Goal: Task Accomplishment & Management: Complete application form

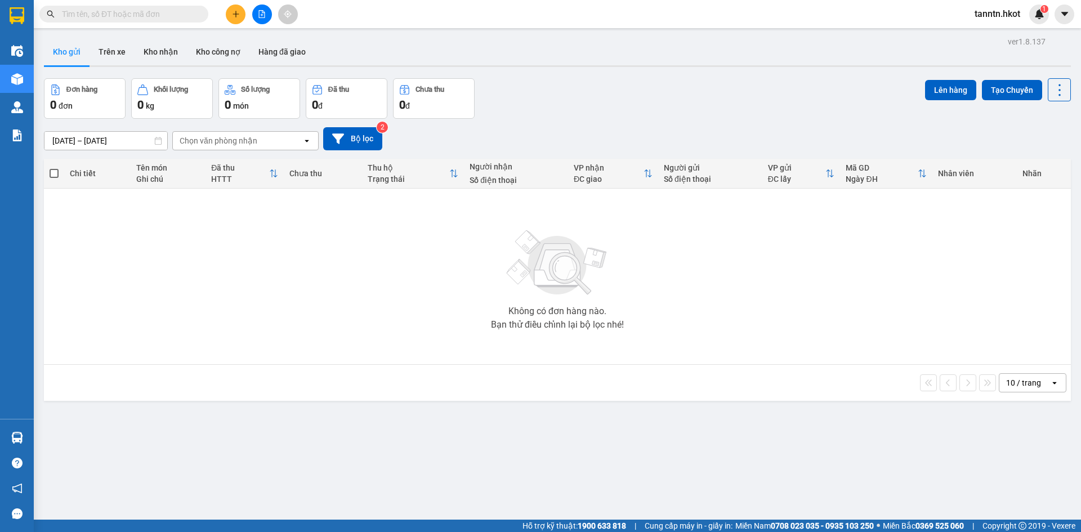
click at [191, 12] on input "text" at bounding box center [128, 14] width 133 height 12
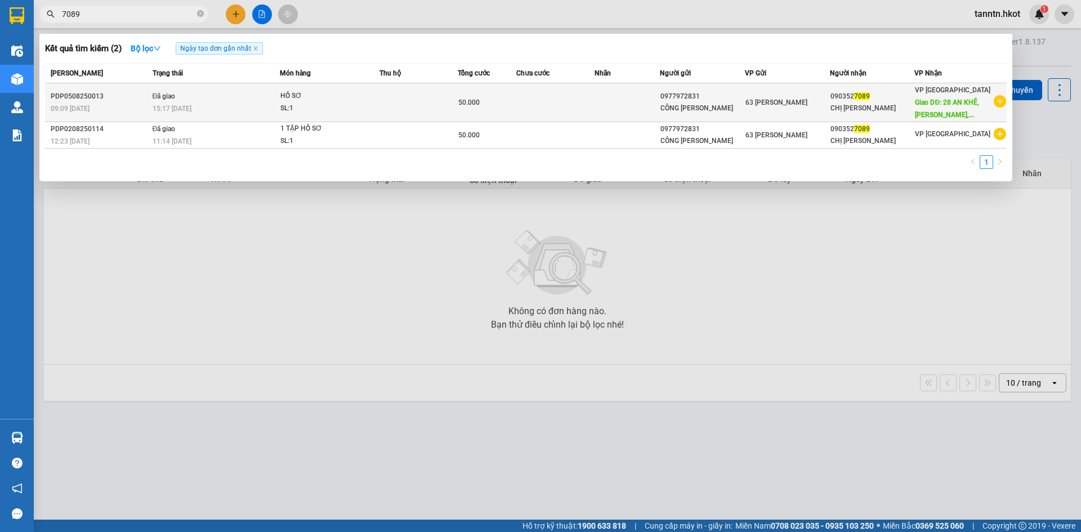
type input "7089"
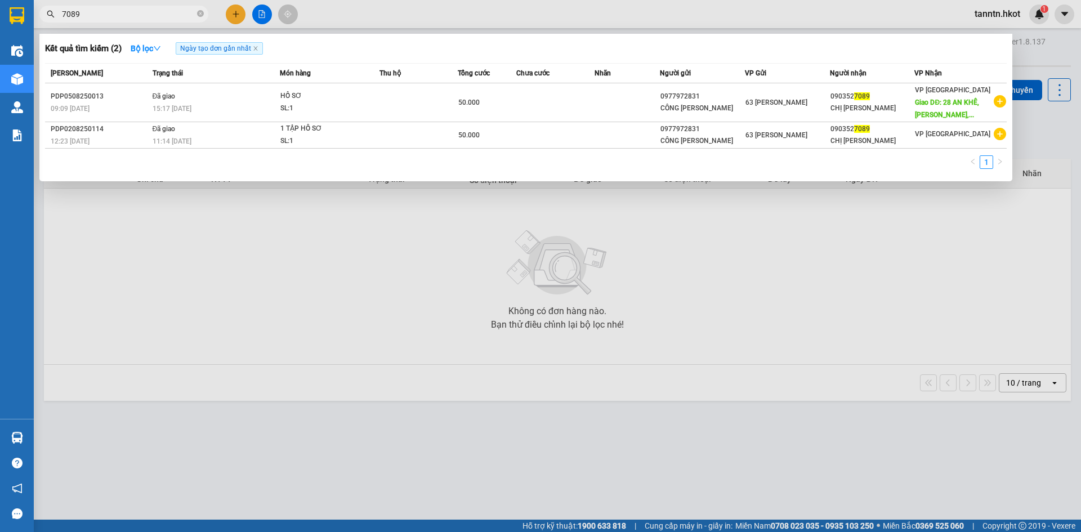
click at [556, 101] on td at bounding box center [555, 102] width 78 height 39
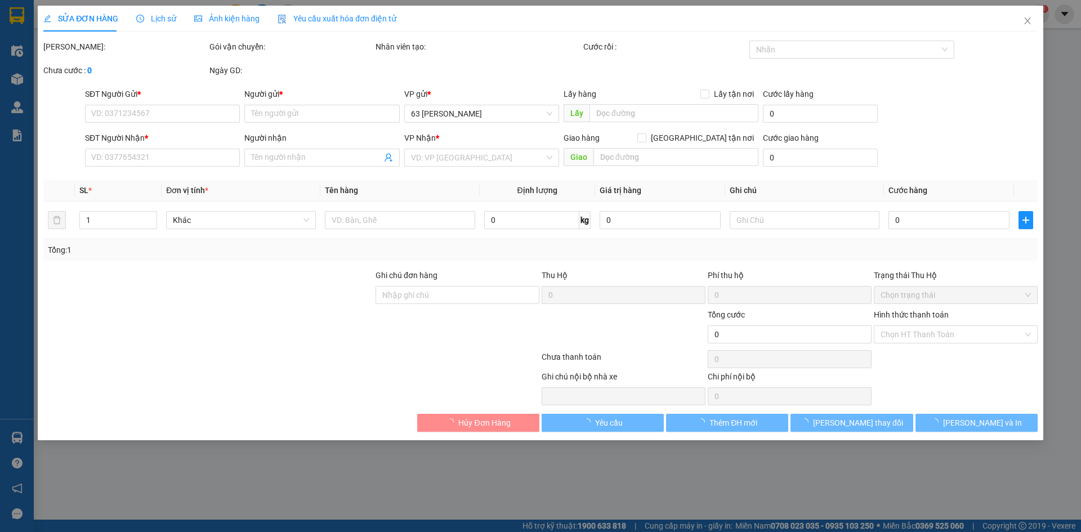
type input "0977972831"
type input "CÔNG [PERSON_NAME]"
type input "0903527089"
type input "CHỊ [PERSON_NAME]"
type input "28 AN KHÊ, [PERSON_NAME], ĐN"
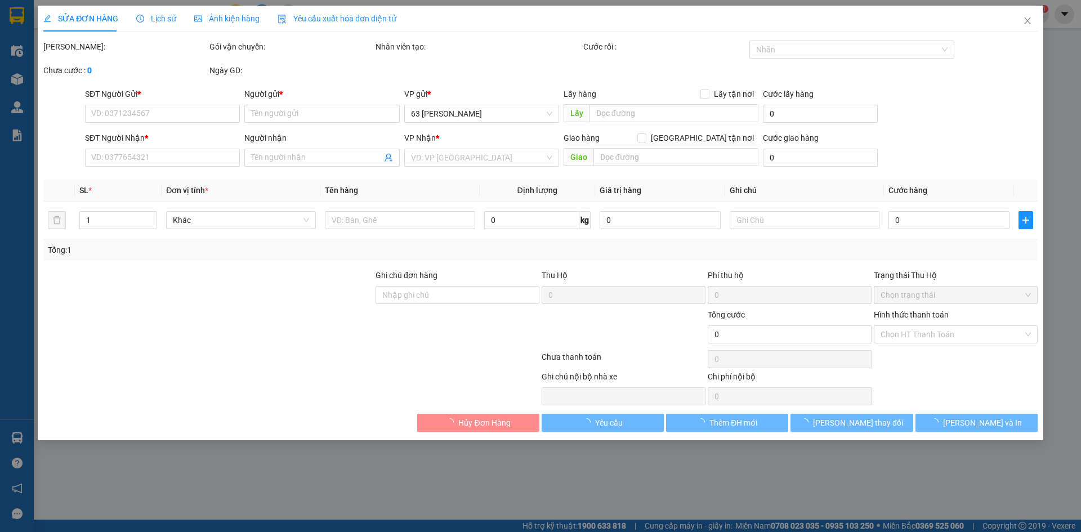
type input "50.000"
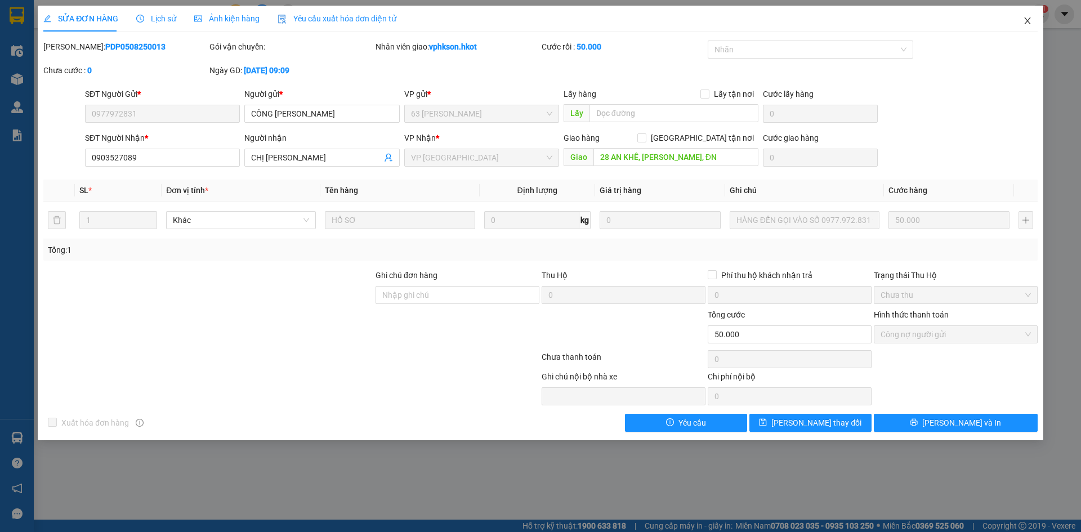
click at [1028, 20] on icon "close" at bounding box center [1027, 20] width 9 height 9
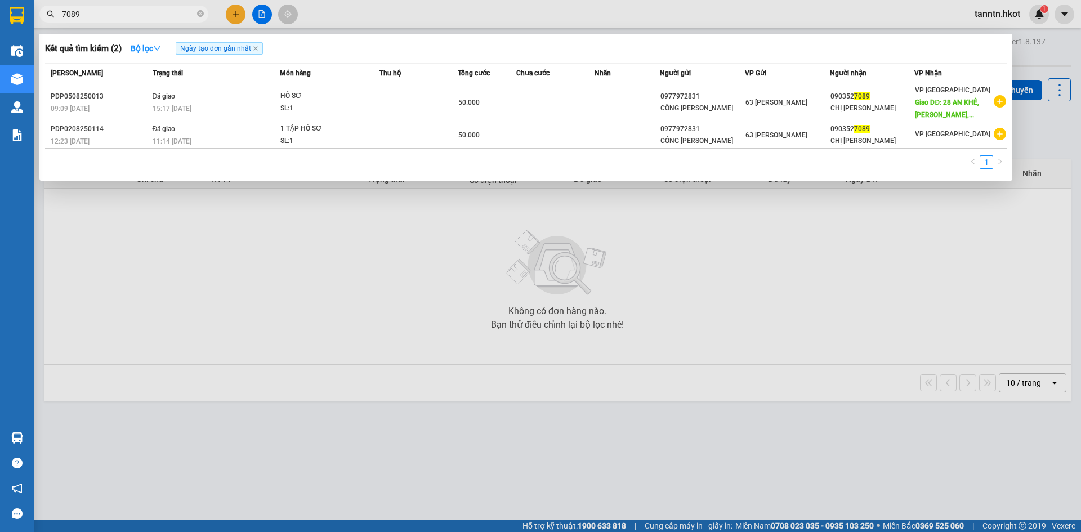
drag, startPoint x: 114, startPoint y: 16, endPoint x: 39, endPoint y: 17, distance: 75.5
click at [39, 17] on div "7089" at bounding box center [110, 14] width 220 height 17
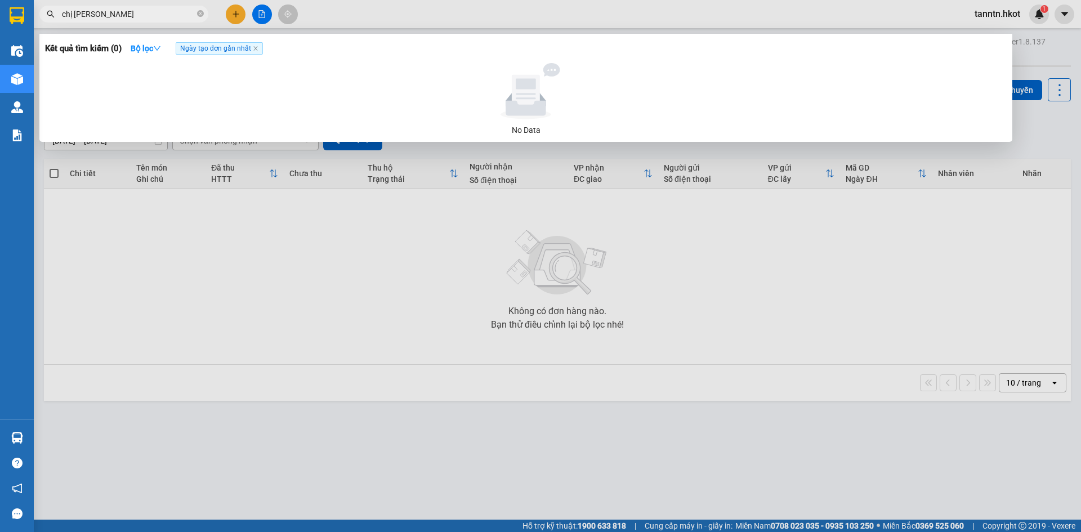
click at [167, 16] on input "chị [PERSON_NAME]" at bounding box center [128, 14] width 133 height 12
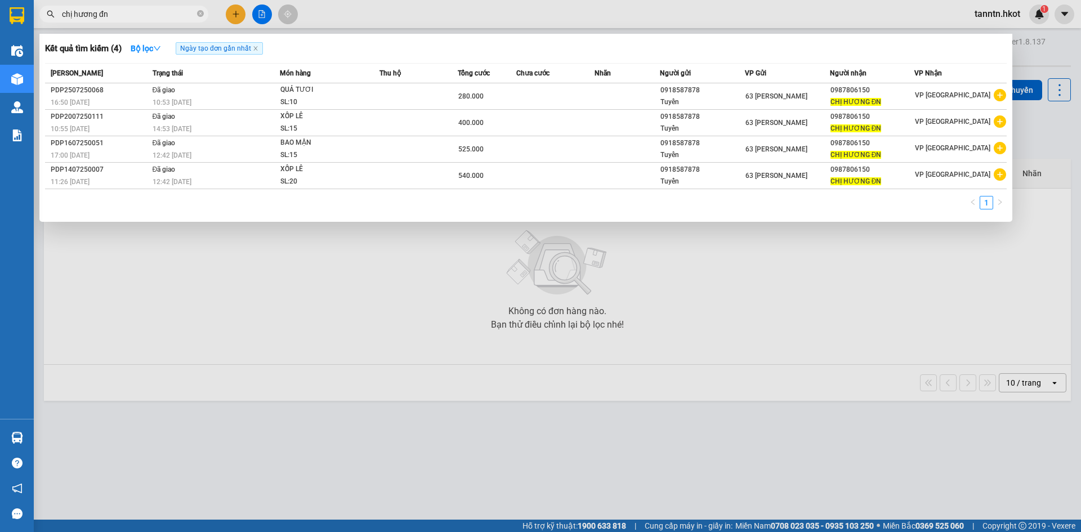
drag, startPoint x: 121, startPoint y: 15, endPoint x: 4, endPoint y: 11, distance: 117.2
click at [4, 11] on section "Kết quả tìm kiếm ( 4 ) Bộ lọc Ngày tạo đơn gần nhất Mã ĐH Trạng thái Món hàng T…" at bounding box center [540, 266] width 1081 height 532
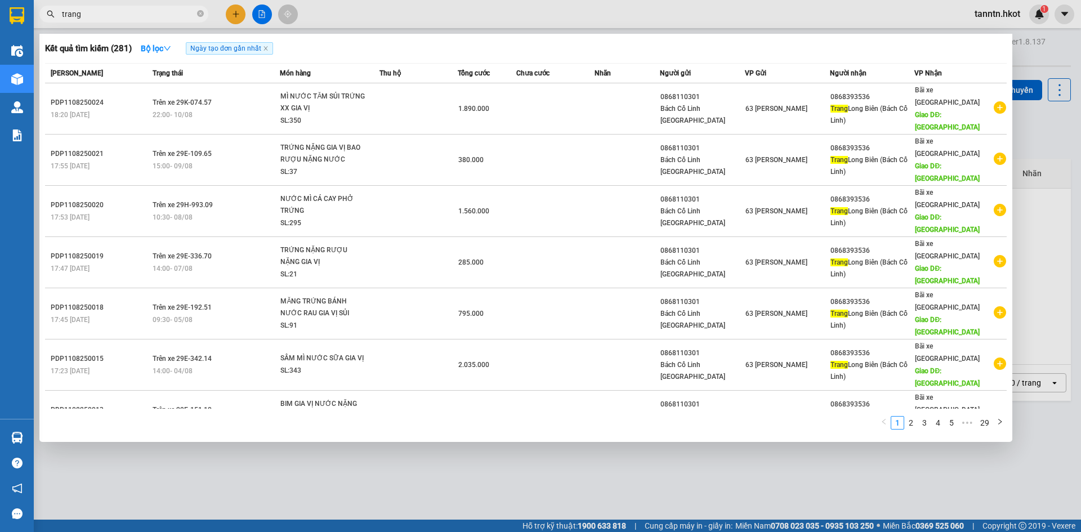
drag, startPoint x: 146, startPoint y: 15, endPoint x: 444, endPoint y: 74, distance: 303.7
click at [49, 11] on div "trang" at bounding box center [110, 14] width 220 height 17
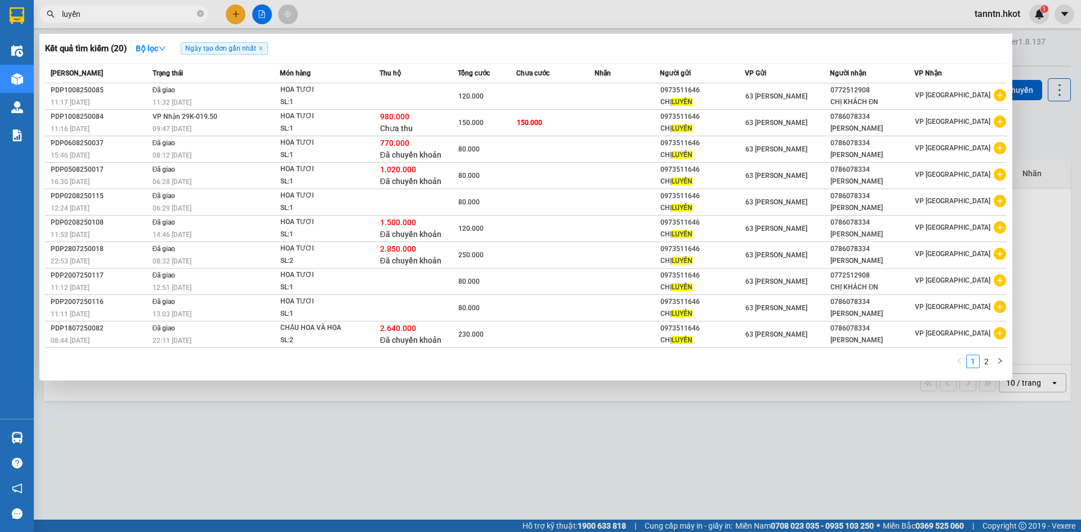
type input "luyến"
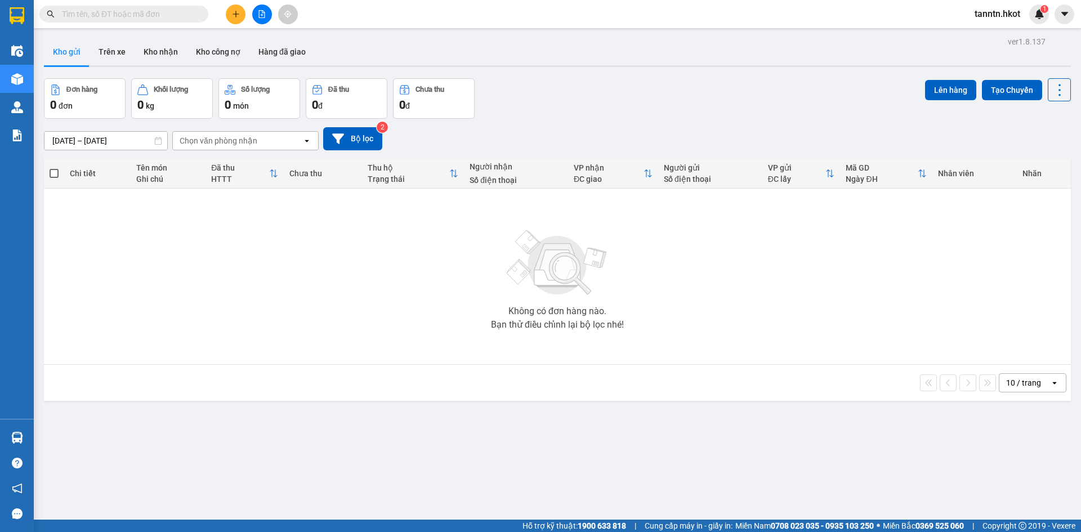
click at [233, 15] on icon "plus" at bounding box center [236, 14] width 8 height 8
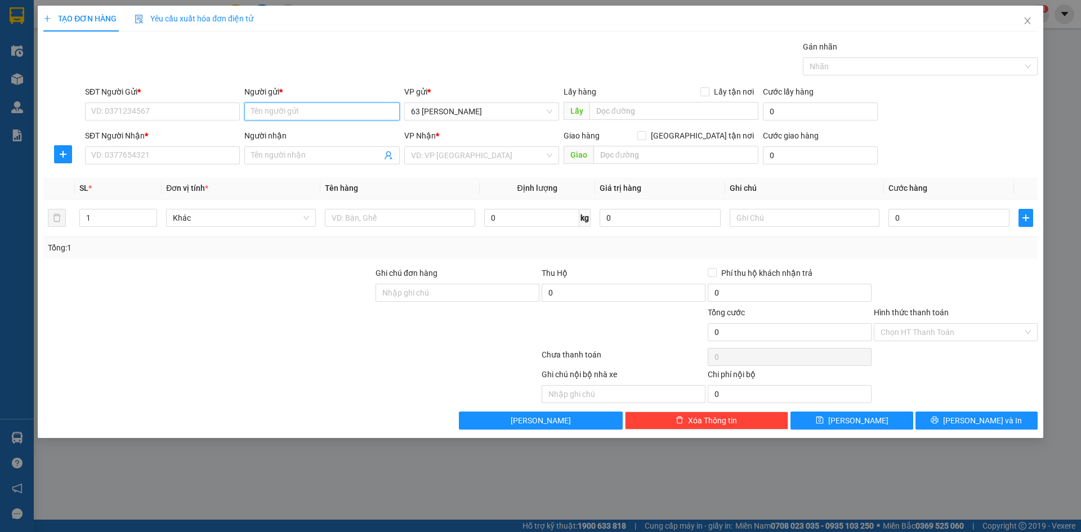
click at [329, 108] on input "Người gửi *" at bounding box center [321, 111] width 155 height 18
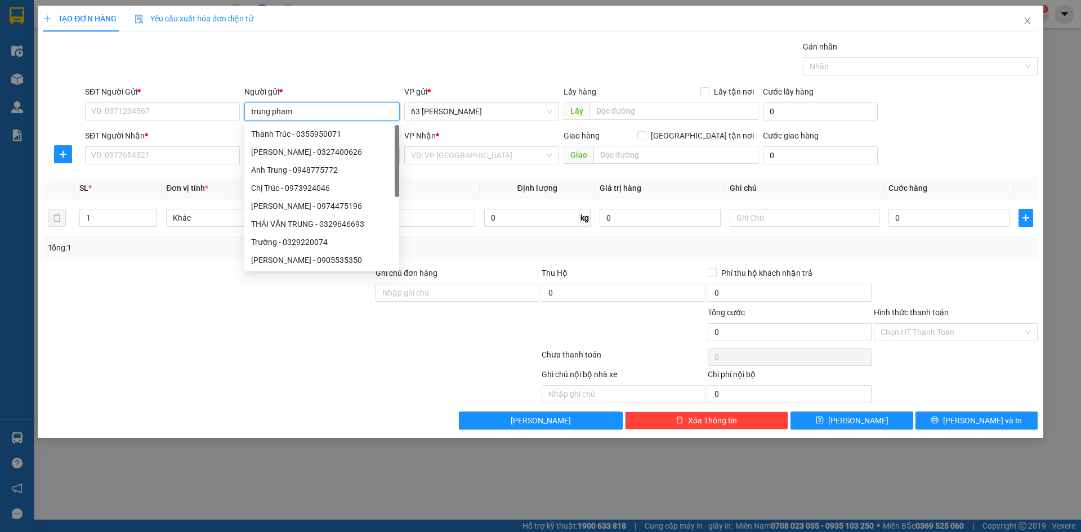
type input "trung phạm"
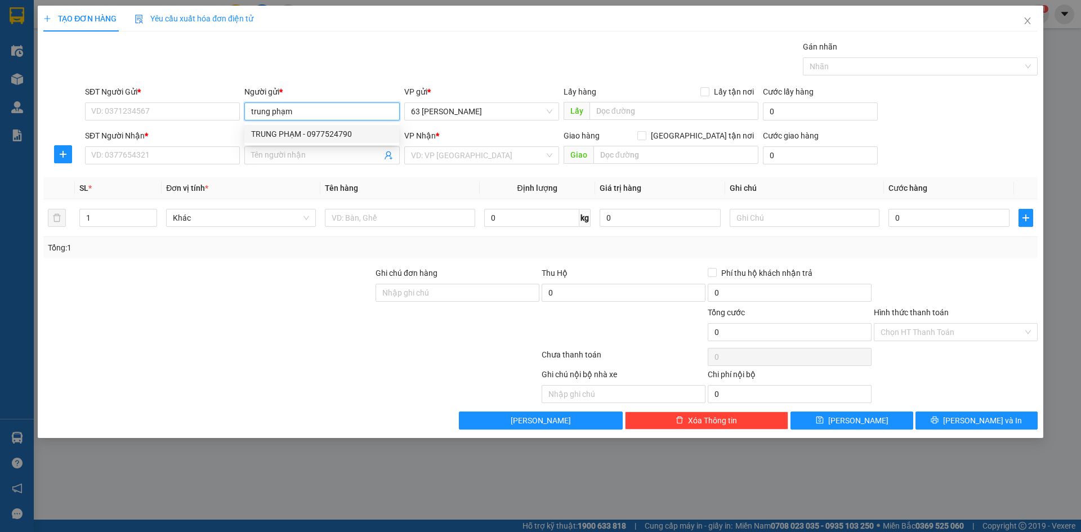
click at [360, 131] on div "TRUNG PHẠM - 0977524790" at bounding box center [321, 134] width 141 height 12
type input "0977524790"
type input "TRUNG PHẠM"
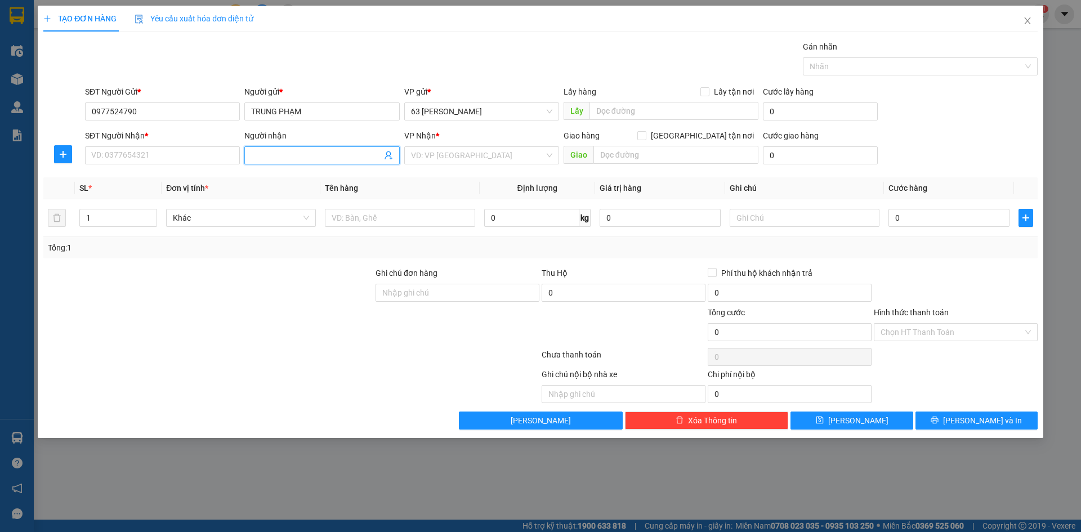
click at [347, 156] on input "Người nhận" at bounding box center [316, 155] width 130 height 12
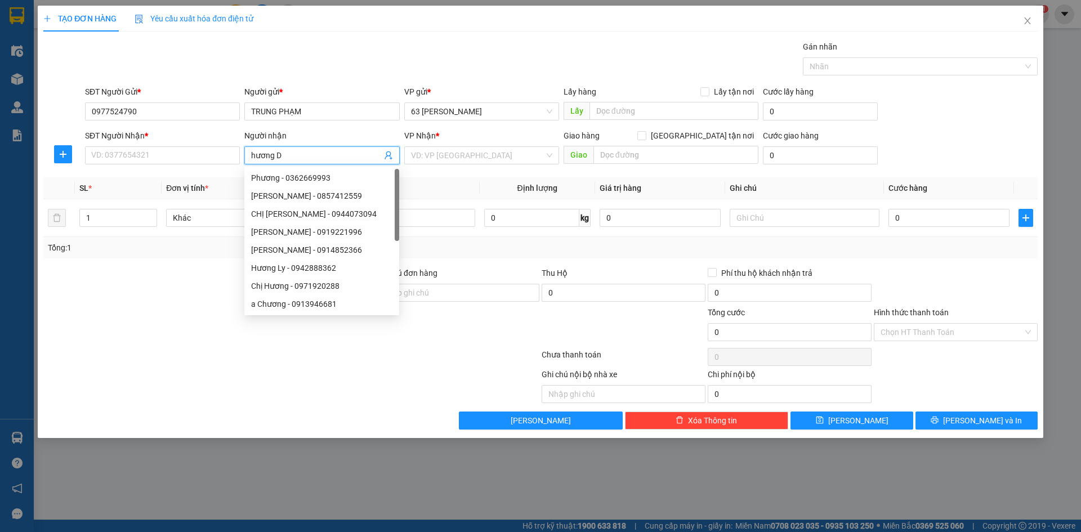
type input "hương Đ"
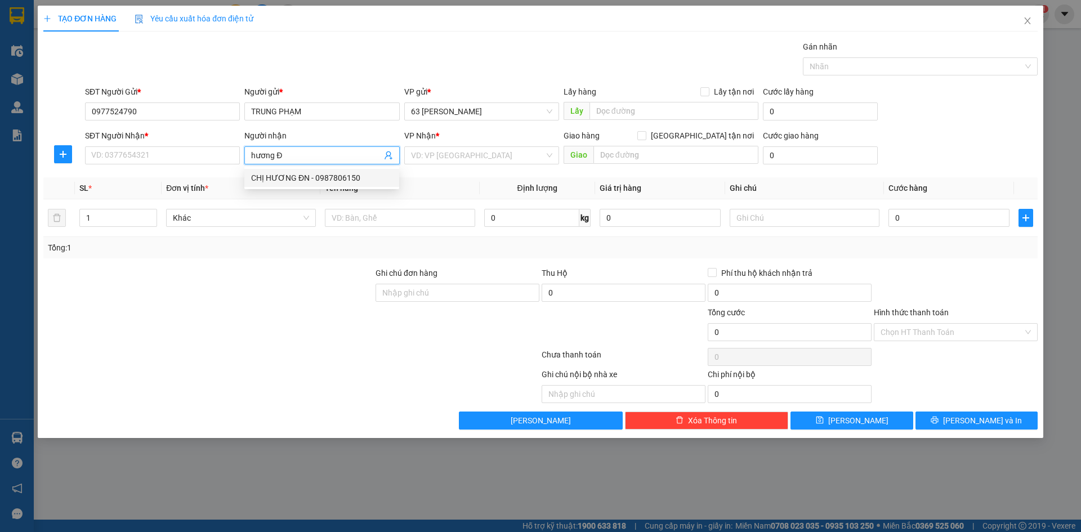
click at [342, 180] on div "CHỊ HƯƠNG ĐN - 0987806150" at bounding box center [321, 178] width 141 height 12
type input "0987806150"
type input "CHỊ HƯƠNG ĐN"
click at [137, 220] on input "1" at bounding box center [118, 217] width 77 height 17
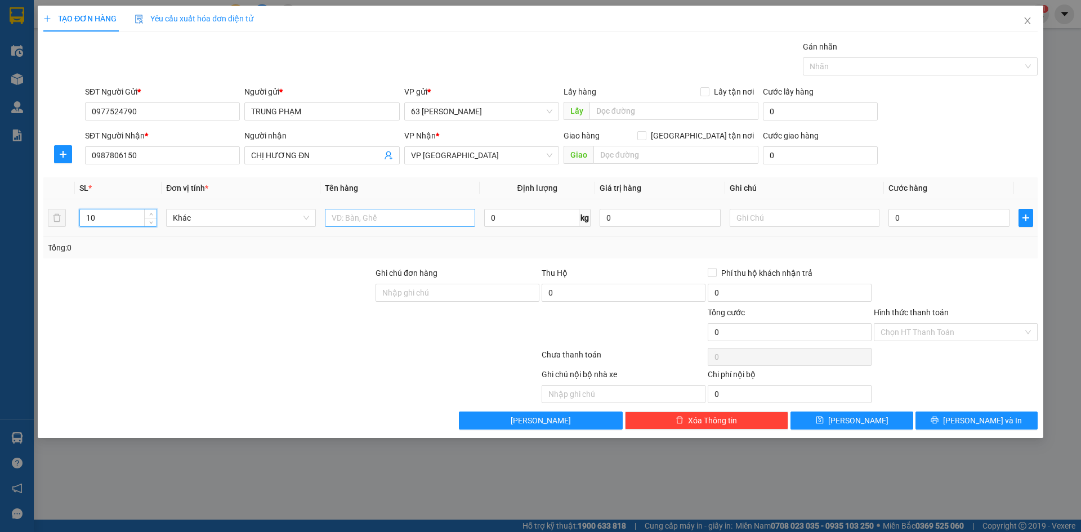
type input "10"
click at [384, 219] on input "text" at bounding box center [400, 218] width 150 height 18
type input "XỌT MẬN"
click at [841, 215] on input "text" at bounding box center [805, 218] width 150 height 18
type input "CƯỚC CN NG NHẬN (HÀNG ĐI 11/8)"
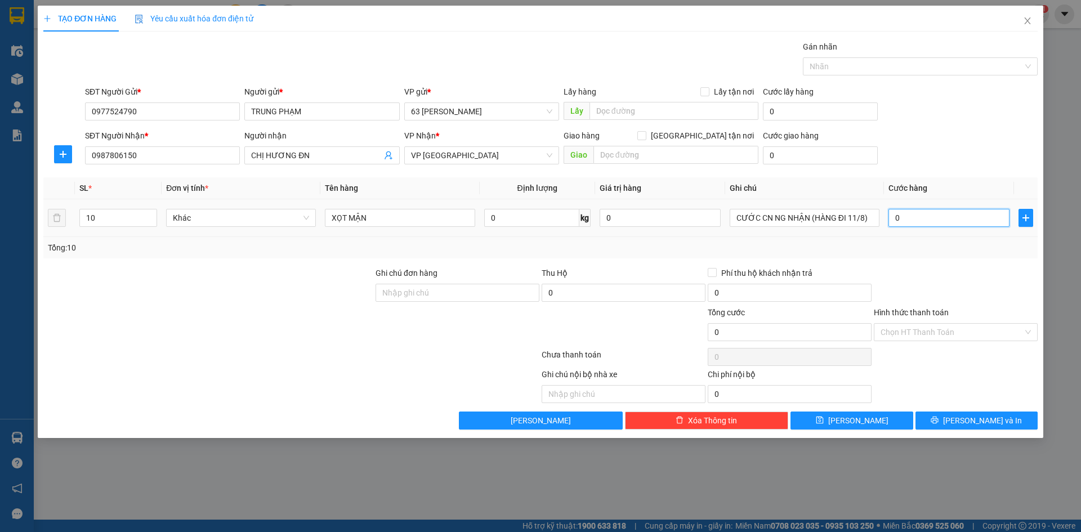
click at [917, 217] on input "0" at bounding box center [948, 218] width 121 height 18
